Goal: Task Accomplishment & Management: Manage account settings

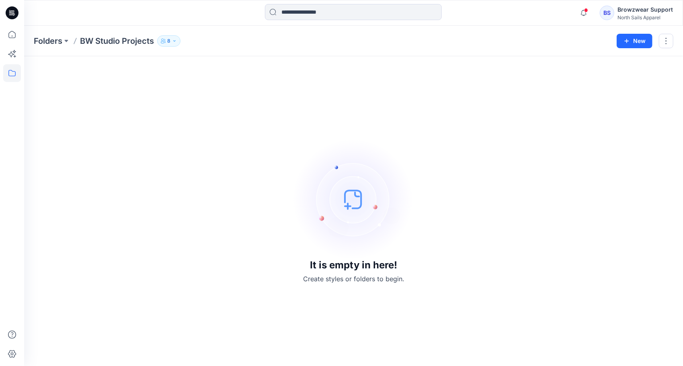
click at [635, 9] on div "Browzwear Support" at bounding box center [644, 10] width 55 height 10
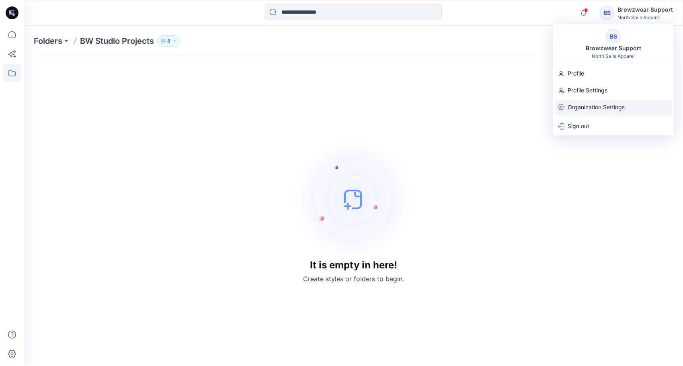
click at [584, 107] on p "Organization Settings" at bounding box center [596, 107] width 57 height 15
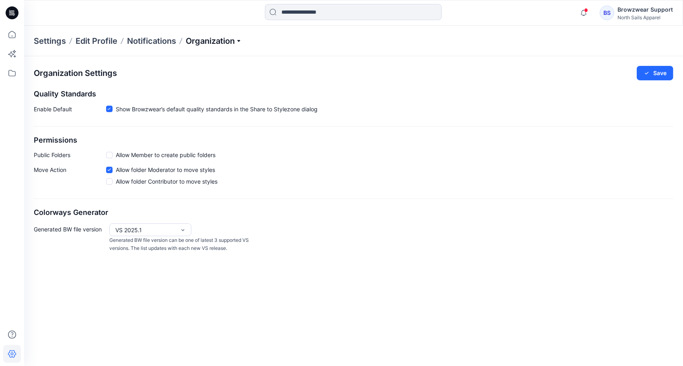
click at [242, 37] on p "Organization" at bounding box center [214, 40] width 56 height 11
drag, startPoint x: 181, startPoint y: 138, endPoint x: 186, endPoint y: 138, distance: 4.8
click at [181, 138] on link "User Roles" at bounding box center [214, 140] width 117 height 16
